Goal: Task Accomplishment & Management: Manage account settings

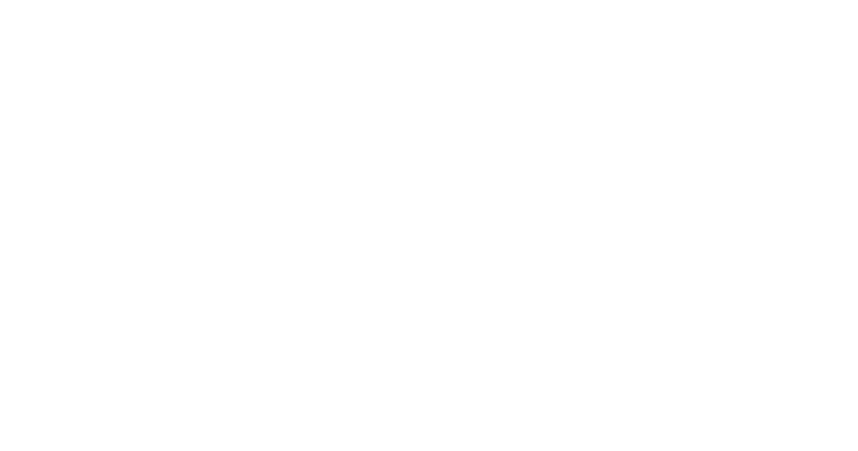
click at [309, 5] on html at bounding box center [429, 2] width 858 height 5
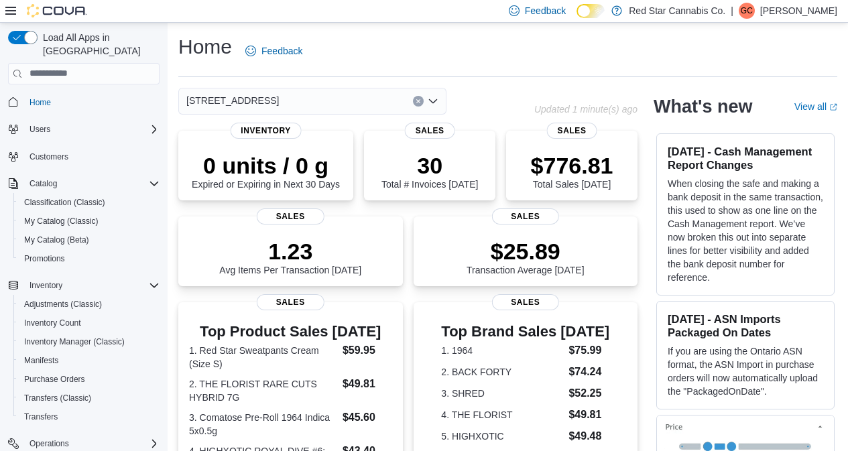
click at [432, 96] on icon "Open list of options" at bounding box center [433, 101] width 11 height 11
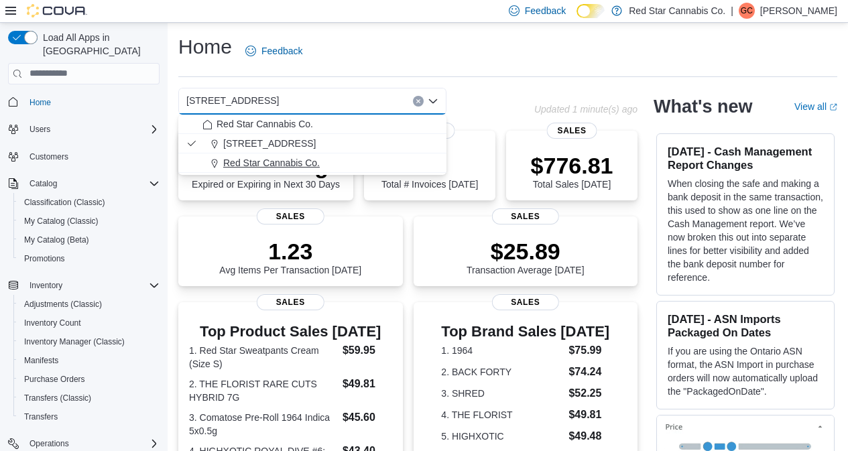
click at [291, 164] on span "Red Star Cannabis Co." at bounding box center [271, 162] width 97 height 13
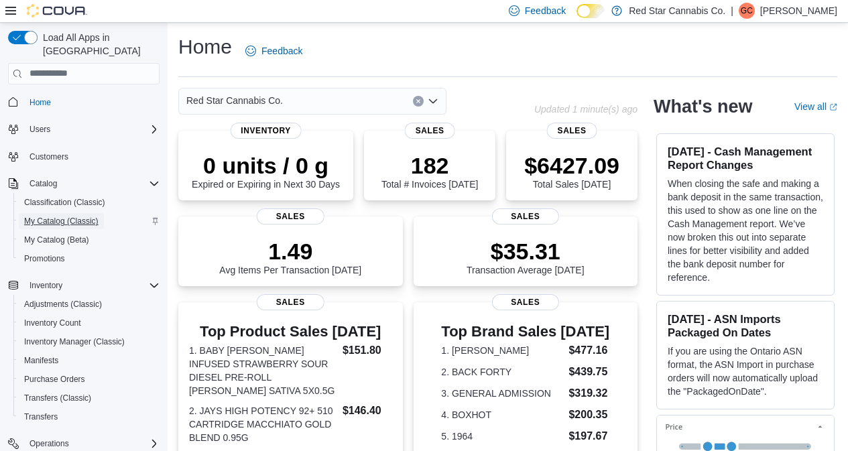
click at [61, 216] on span "My Catalog (Classic)" at bounding box center [61, 221] width 74 height 11
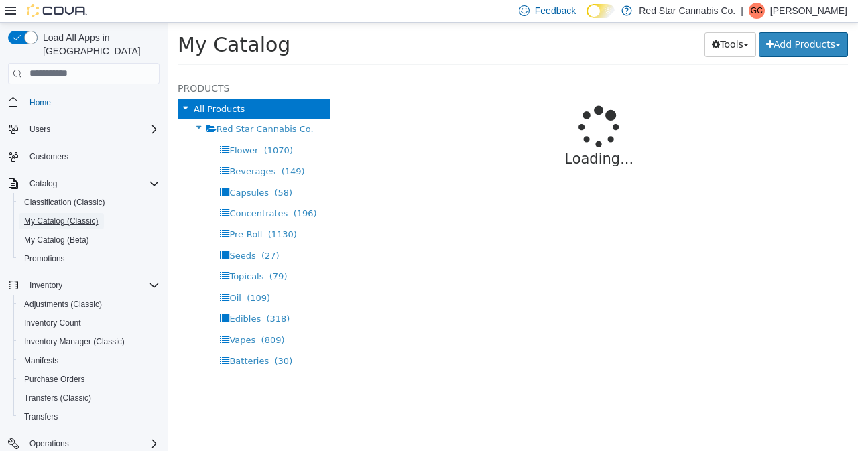
select select "**********"
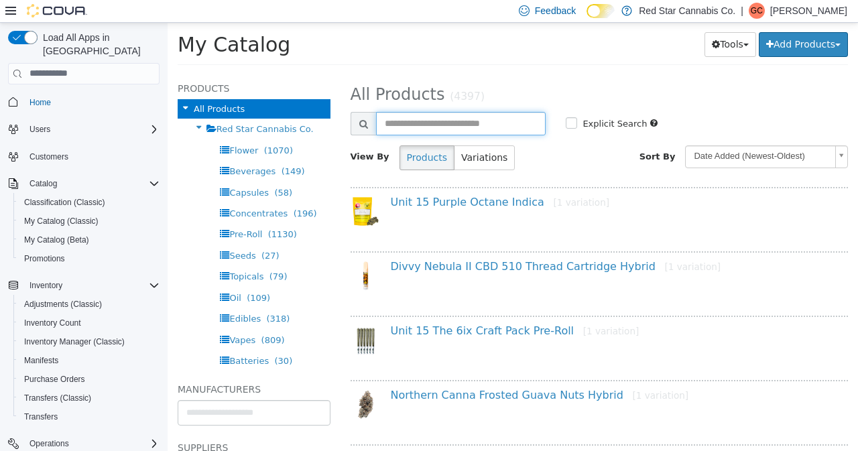
click at [399, 124] on input "text" at bounding box center [461, 122] width 170 height 23
type input "**********"
select select "**********"
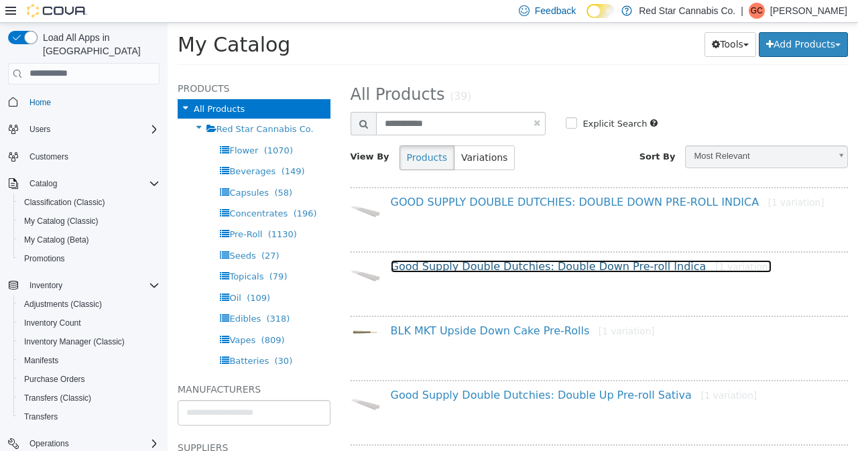
click at [464, 269] on link "Good Supply Double Dutchies: Double Down Pre-roll Indica [1 variation]" at bounding box center [581, 265] width 381 height 13
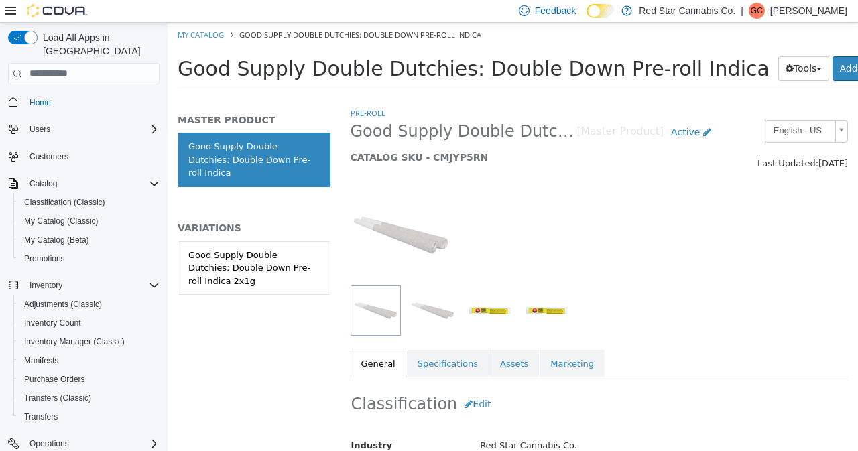
scroll to position [64, 0]
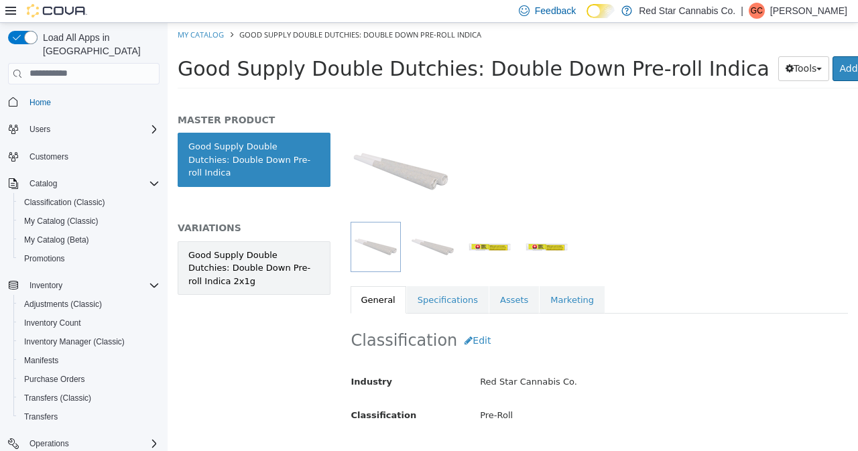
click at [292, 248] on div "Good Supply Double Dutchies: Double Down Pre-roll Indica 2x1g" at bounding box center [253, 268] width 131 height 40
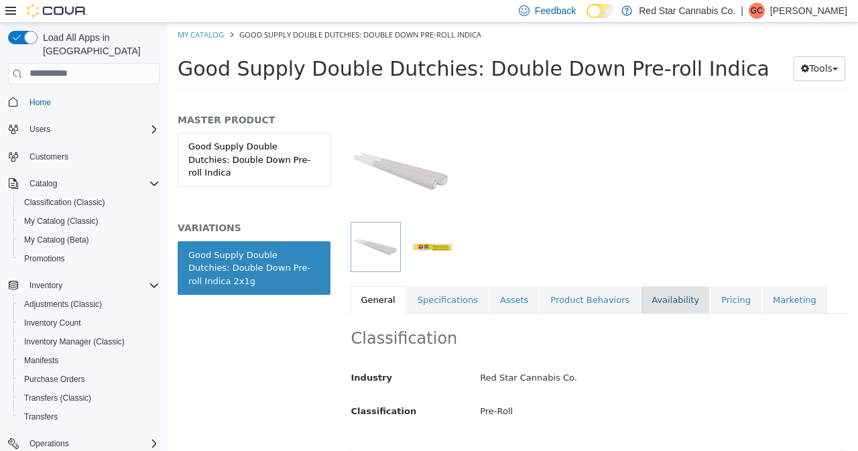
click at [650, 304] on link "Availability" at bounding box center [675, 299] width 69 height 28
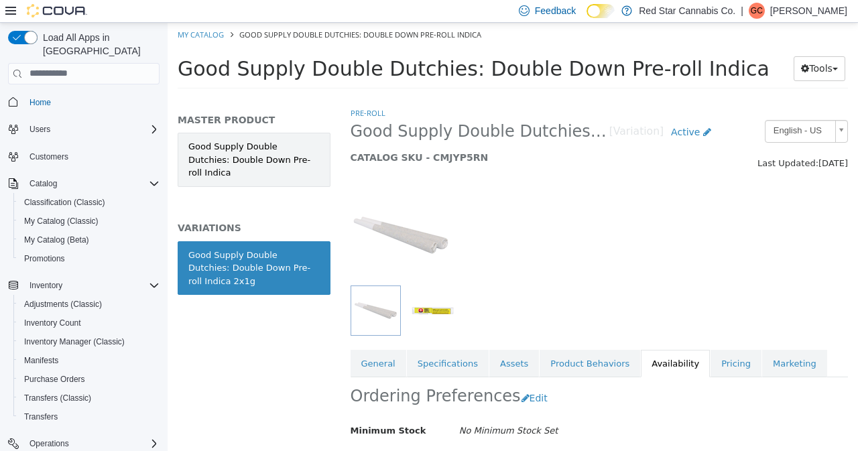
click at [253, 164] on link "Good Supply Double Dutchies: Double Down Pre-roll Indica" at bounding box center [254, 159] width 153 height 54
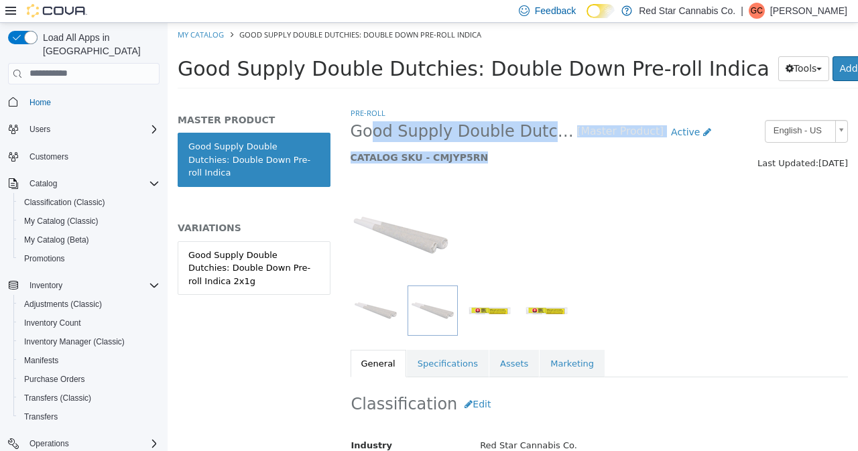
drag, startPoint x: 470, startPoint y: 157, endPoint x: 363, endPoint y: 136, distance: 108.6
click at [363, 136] on div "Good Supply Double Dutchies: Double Down Pre-roll Indica [Master Product] Activ…" at bounding box center [534, 144] width 388 height 51
click at [363, 136] on span "Good Supply Double Dutchies: Double Down Pre-roll Indica" at bounding box center [463, 131] width 227 height 21
drag, startPoint x: 345, startPoint y: 133, endPoint x: 468, endPoint y: 146, distance: 124.0
click at [468, 146] on div "Good Supply Double Dutchies: Double Down Pre-roll Indica [Master Product] Activ…" at bounding box center [534, 144] width 388 height 51
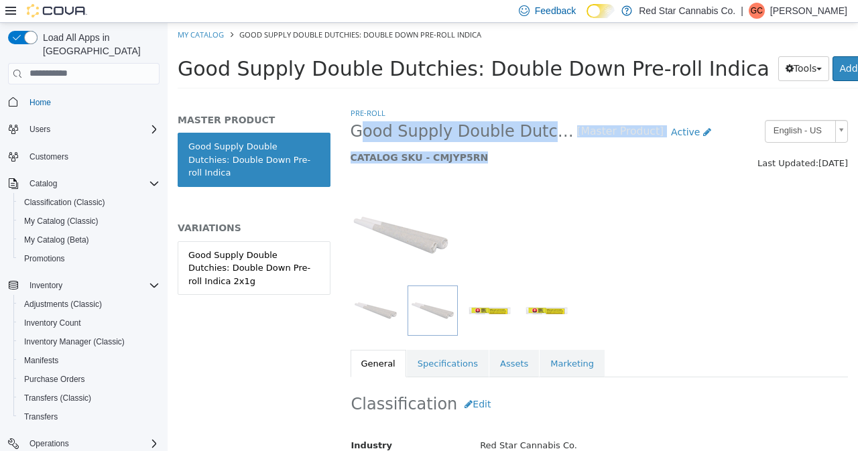
click at [468, 146] on div "Good Supply Double Dutchies: Double Down Pre-roll Indica [Master Product] Activ…" at bounding box center [534, 144] width 388 height 51
drag, startPoint x: 469, startPoint y: 156, endPoint x: 371, endPoint y: 116, distance: 105.8
click at [371, 116] on div "Pre-Roll Good Supply Double Dutchies: Double Down Pre-roll Indica [Master Produ…" at bounding box center [599, 220] width 498 height 229
click at [414, 109] on ol "Pre-Roll" at bounding box center [599, 112] width 498 height 13
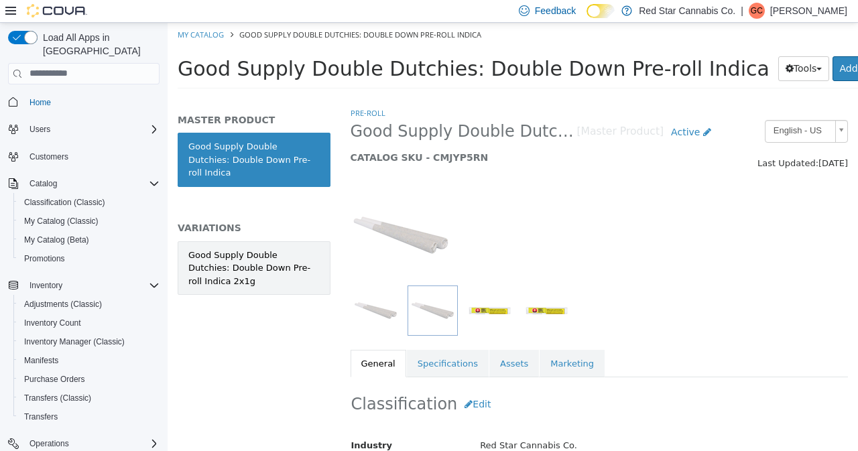
click at [277, 248] on div "Good Supply Double Dutchies: Double Down Pre-roll Indica 2x1g" at bounding box center [253, 268] width 131 height 40
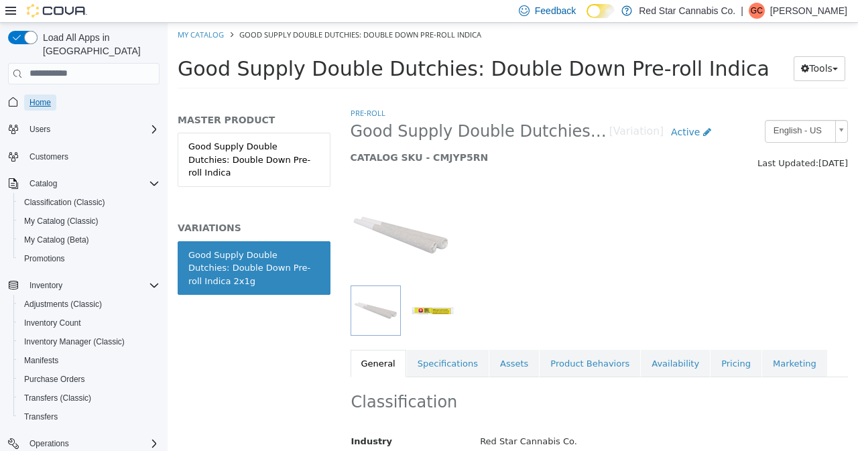
click at [43, 97] on span "Home" at bounding box center [39, 102] width 21 height 11
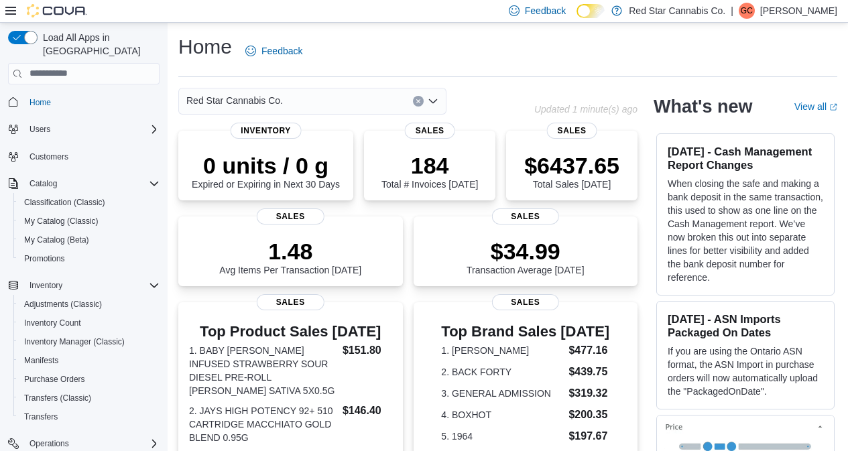
click at [437, 99] on icon "Open list of options" at bounding box center [433, 101] width 8 height 4
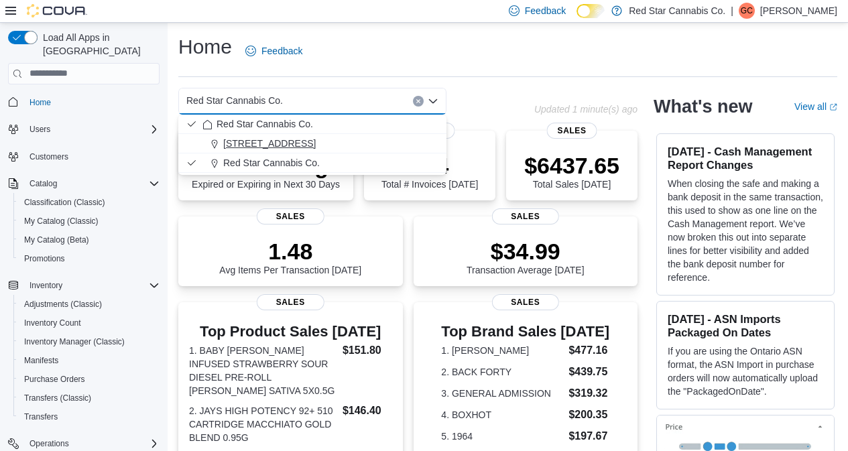
click at [326, 137] on div "[STREET_ADDRESS]" at bounding box center [320, 143] width 236 height 13
